Goal: Transaction & Acquisition: Purchase product/service

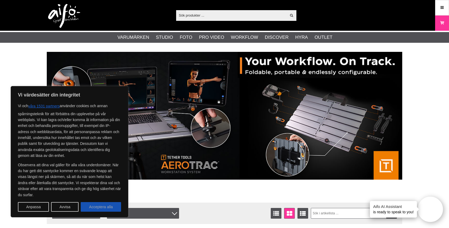
click at [108, 207] on button "Acceptera alla" at bounding box center [101, 207] width 40 height 10
checkbox input "true"
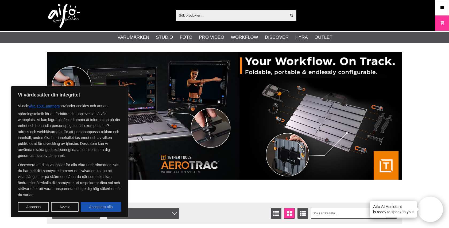
checkbox input "true"
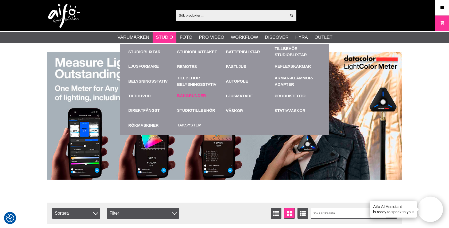
click at [189, 98] on link "Bakgrunder" at bounding box center [191, 96] width 29 height 6
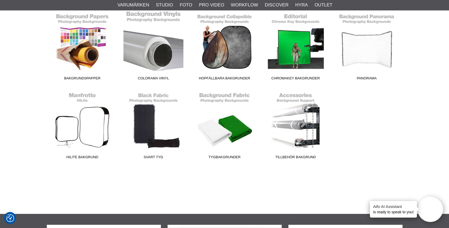
scroll to position [184, 0]
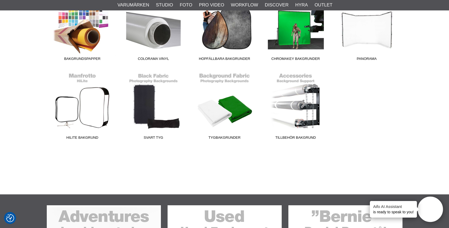
click at [85, 36] on link "Bakgrundspapper" at bounding box center [82, 27] width 71 height 72
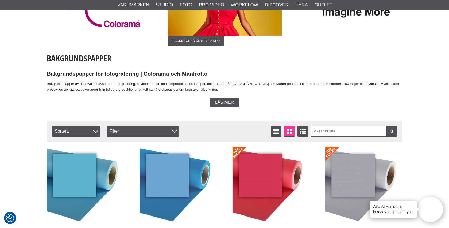
scroll to position [94, 0]
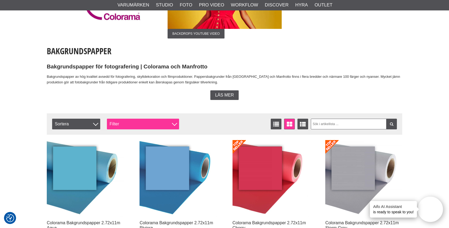
click at [125, 126] on div "Filter" at bounding box center [143, 124] width 72 height 11
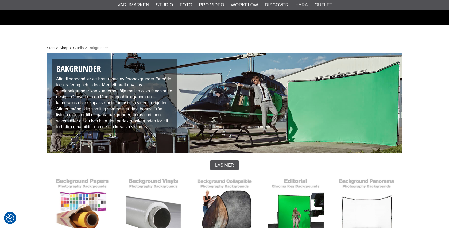
scroll to position [184, 0]
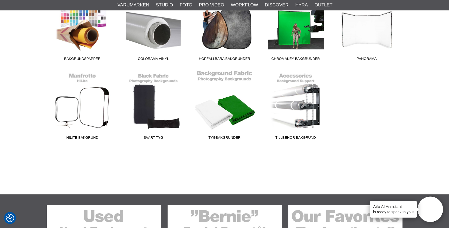
click at [239, 97] on link "Tygbakgrunder" at bounding box center [224, 106] width 71 height 72
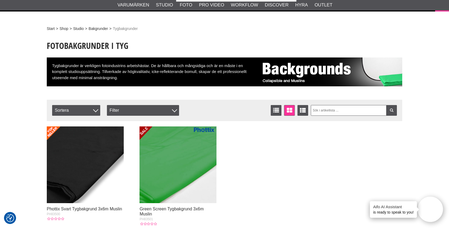
scroll to position [69, 0]
